Goal: Task Accomplishment & Management: Manage account settings

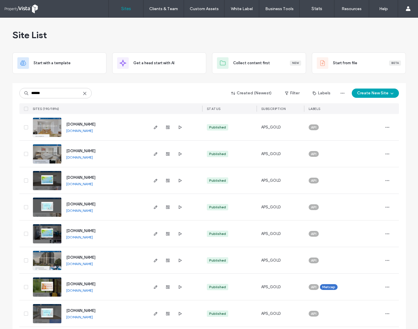
click at [83, 94] on icon at bounding box center [85, 93] width 5 height 5
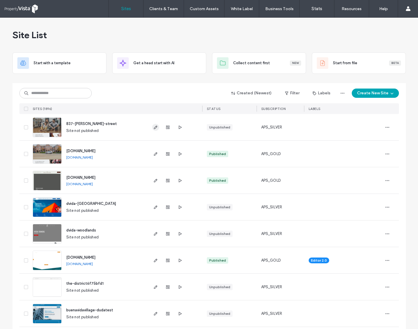
click at [154, 128] on use "button" at bounding box center [155, 127] width 3 height 3
click at [166, 127] on use "button" at bounding box center [167, 127] width 3 height 3
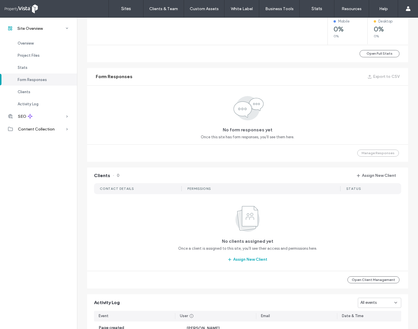
scroll to position [398, 0]
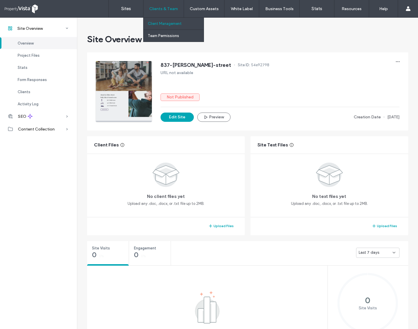
click at [164, 23] on label "Client Management" at bounding box center [165, 23] width 34 height 4
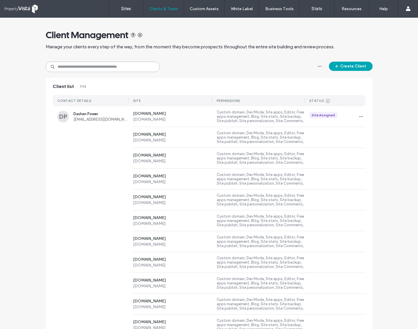
click at [87, 67] on input at bounding box center [103, 67] width 114 height 10
type input "******"
click at [74, 116] on span "[MEDICAL_DATA][PERSON_NAME]" at bounding box center [101, 114] width 55 height 4
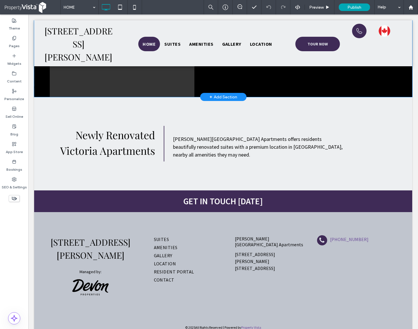
scroll to position [877, 0]
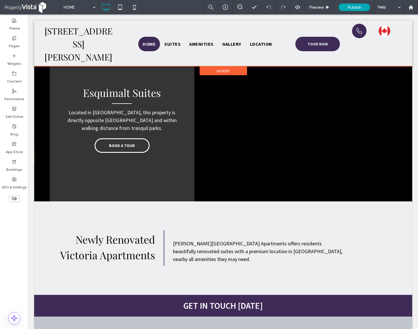
click at [232, 30] on div at bounding box center [223, 43] width 378 height 46
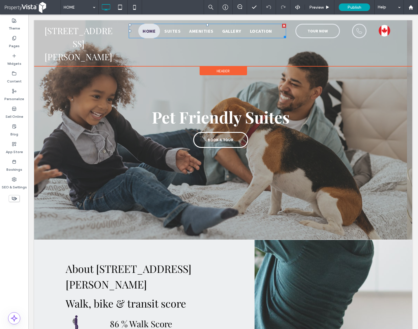
scroll to position [0, 0]
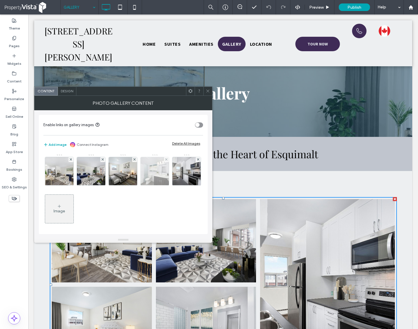
scroll to position [72, 0]
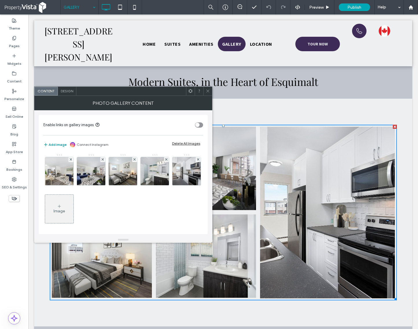
click at [58, 143] on button "Add image" at bounding box center [54, 144] width 23 height 7
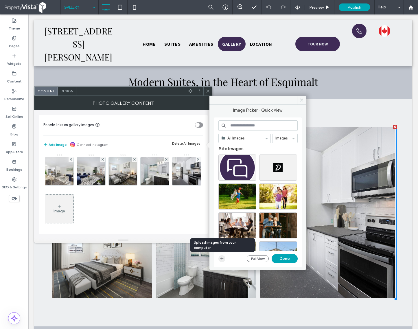
click at [222, 259] on icon "button" at bounding box center [222, 259] width 5 height 5
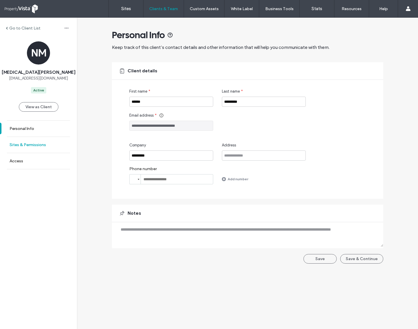
click at [30, 146] on label "Sites & Permissions" at bounding box center [28, 144] width 36 height 5
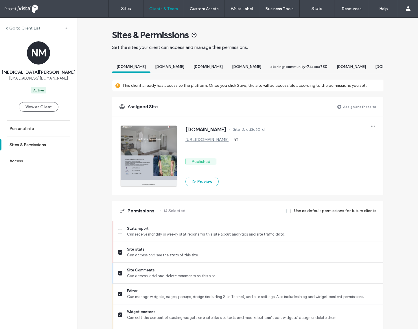
click at [354, 112] on label "Assign another site" at bounding box center [359, 107] width 33 height 10
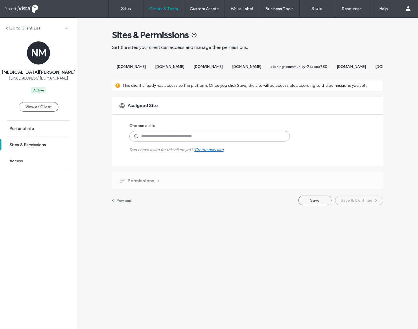
click at [193, 140] on input at bounding box center [209, 136] width 161 height 10
paste input "********"
type input "********"
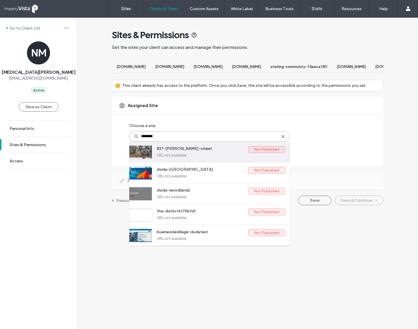
click at [209, 153] on label "837-[PERSON_NAME]-street" at bounding box center [203, 149] width 92 height 7
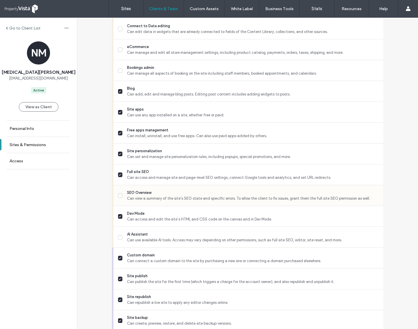
scroll to position [440, 0]
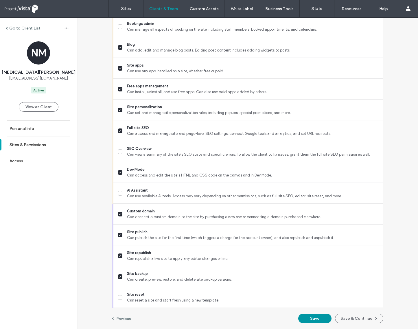
click at [303, 317] on button "Save" at bounding box center [315, 319] width 33 height 10
